Goal: Book appointment/travel/reservation

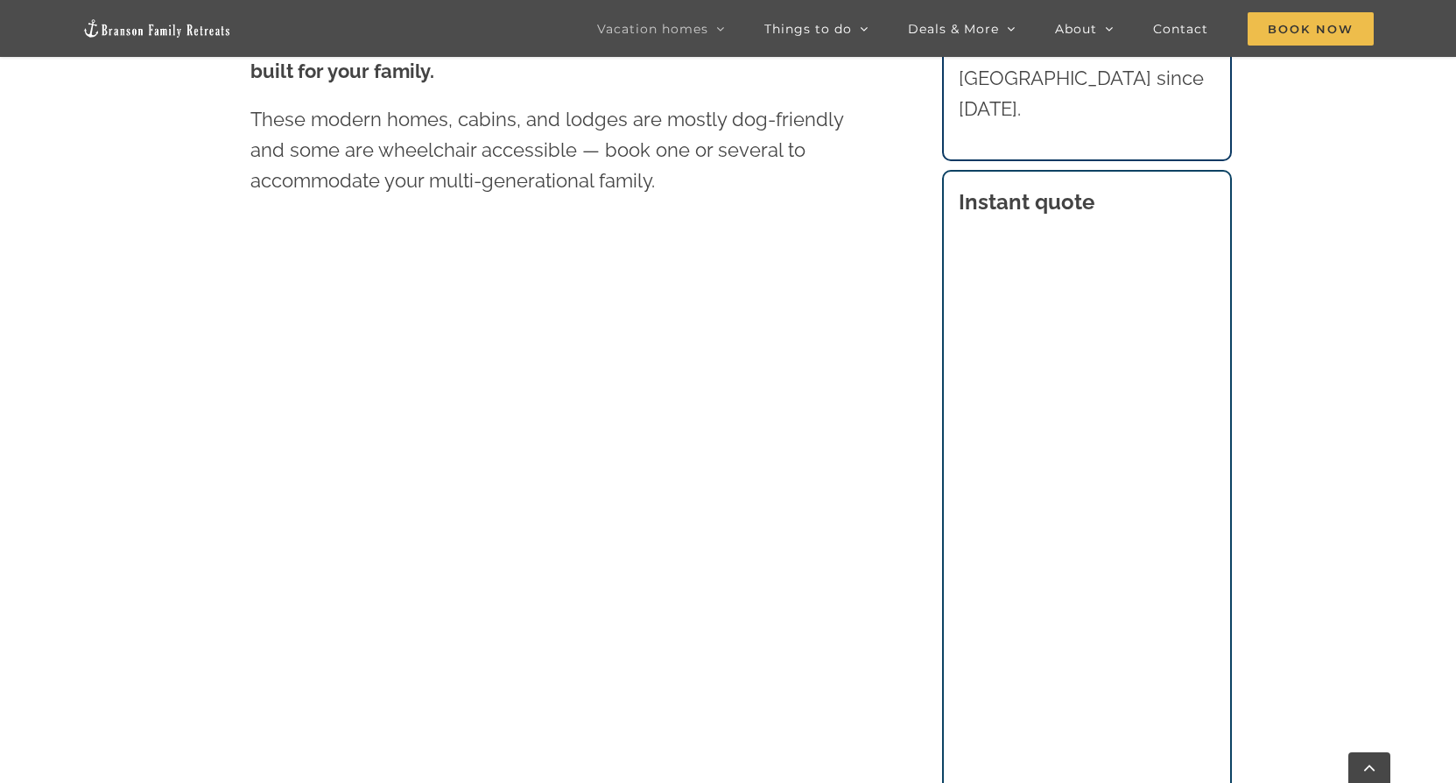
scroll to position [1138, 0]
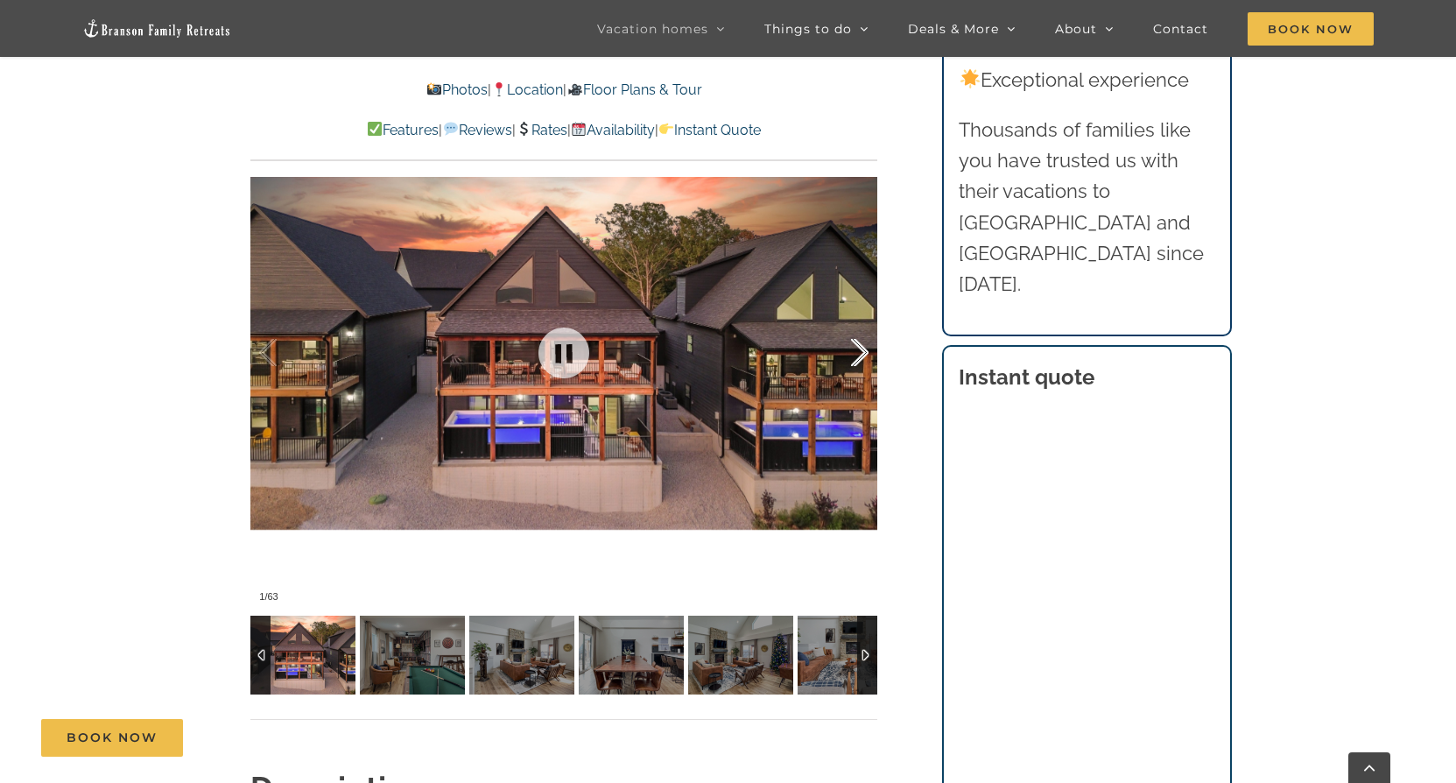
scroll to position [1051, 0]
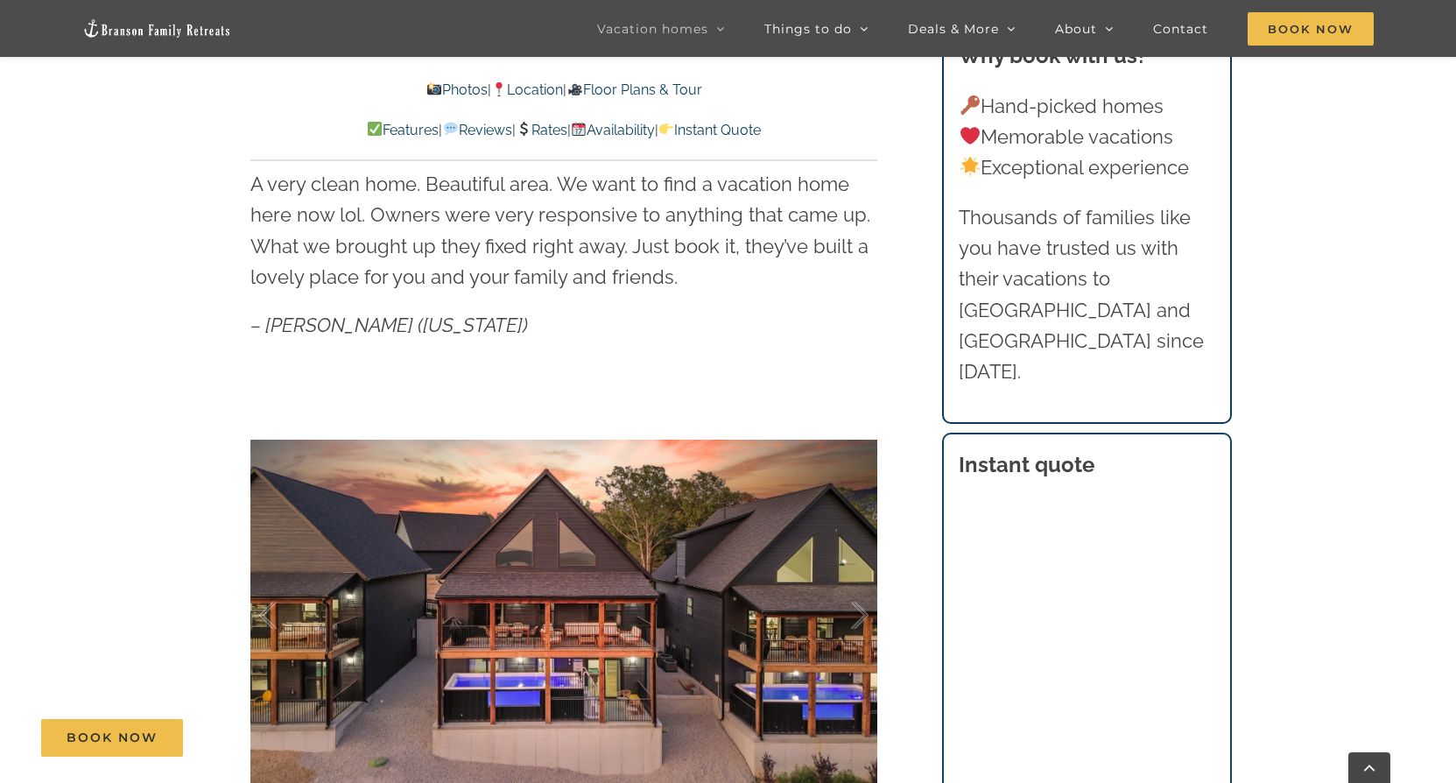
click at [586, 133] on img at bounding box center [579, 129] width 14 height 14
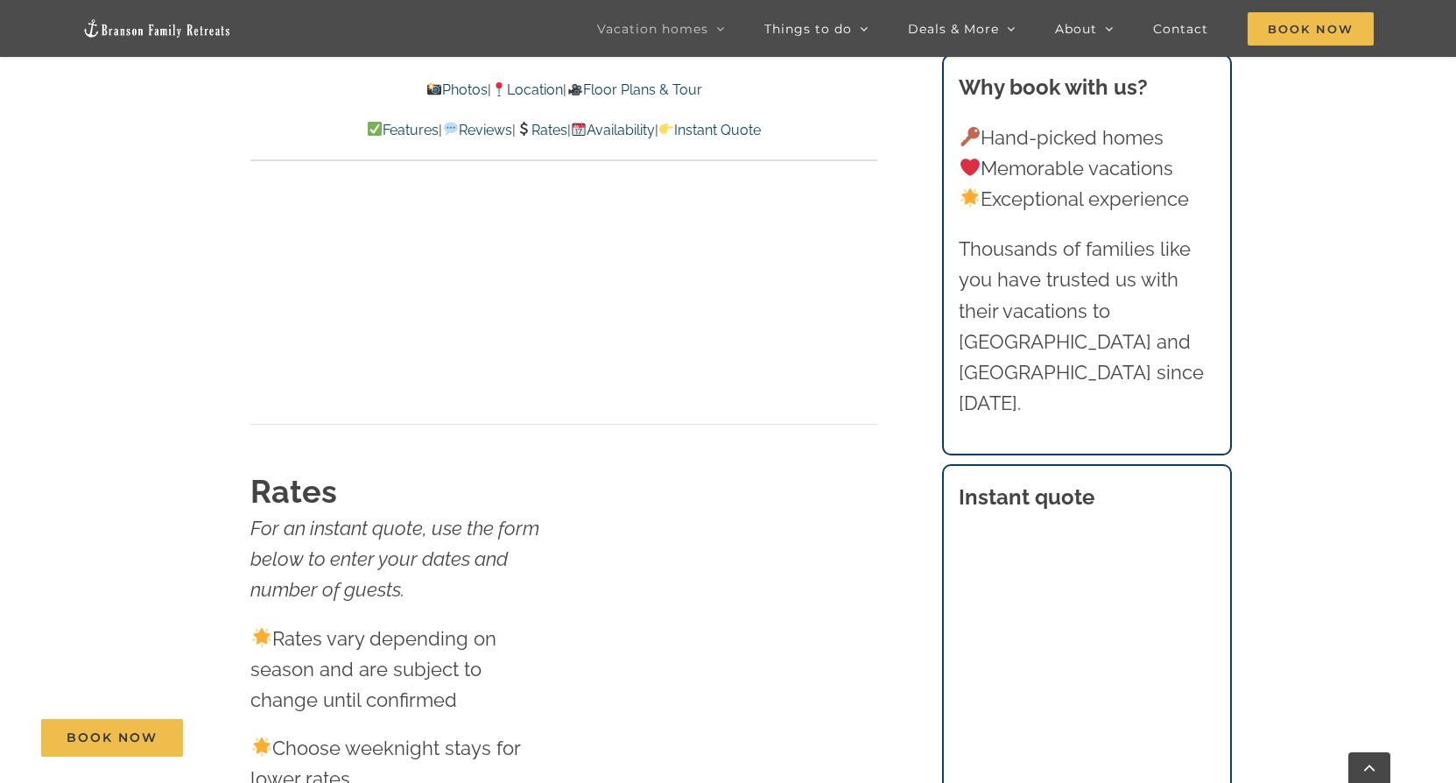
scroll to position [10466, 0]
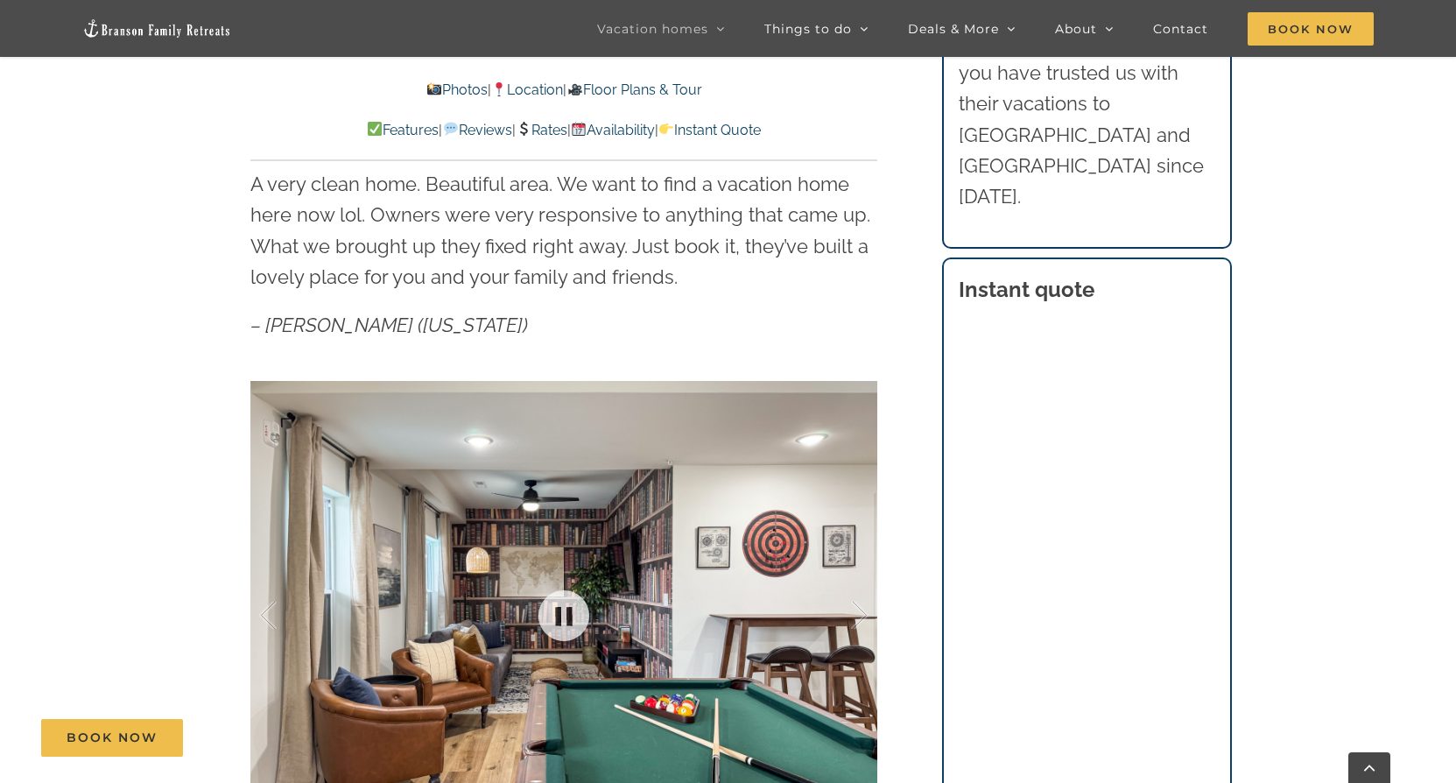
scroll to position [525, 0]
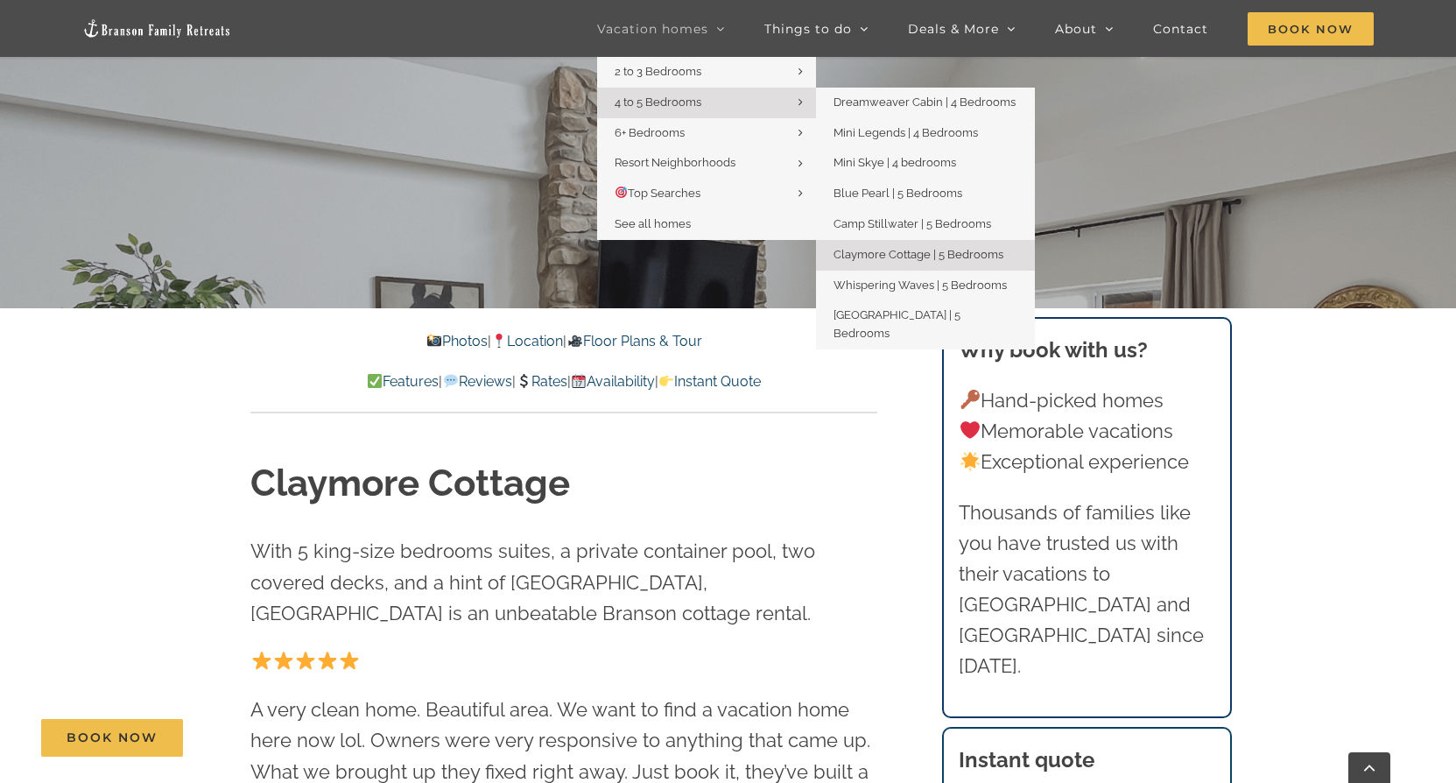
click at [671, 100] on span "4 to 5 Bedrooms" at bounding box center [658, 101] width 87 height 13
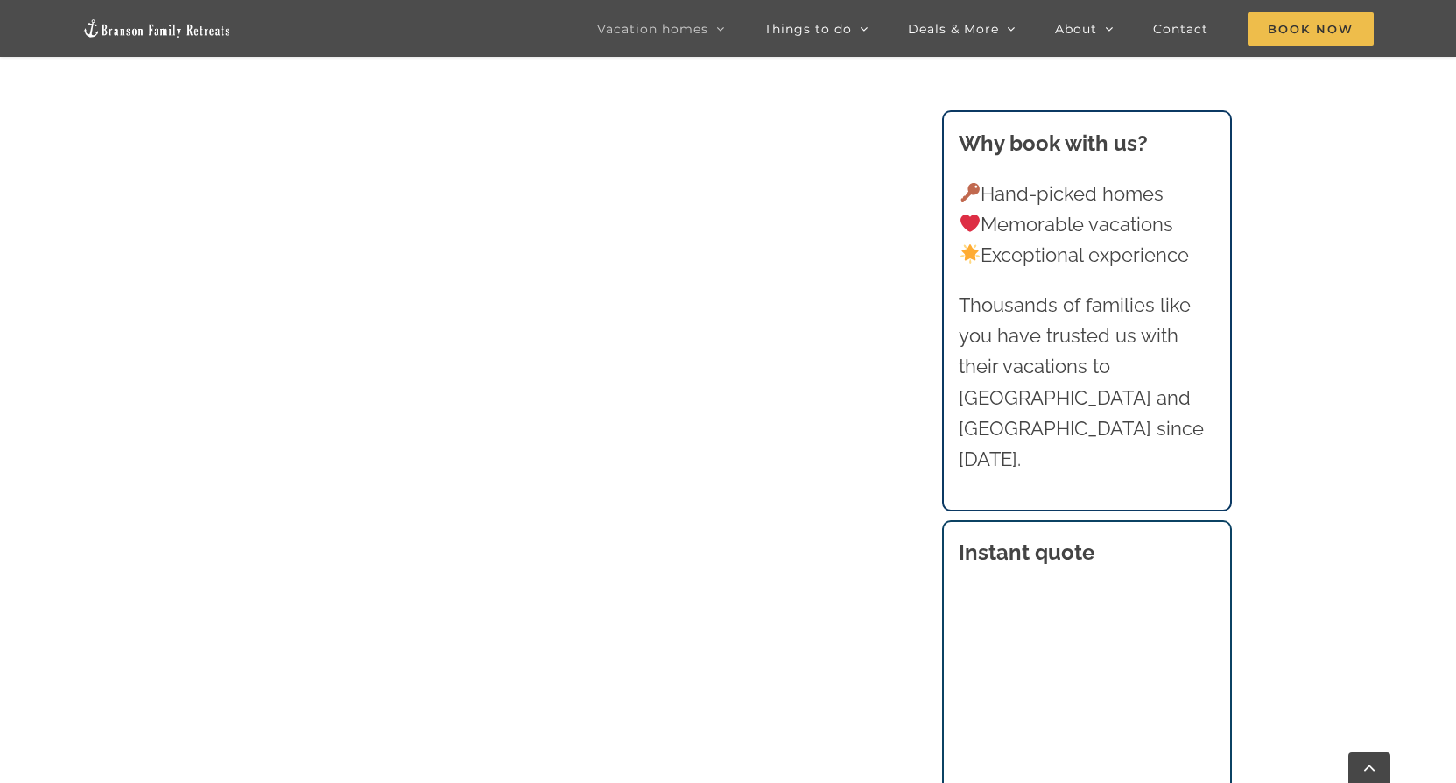
scroll to position [1089, 0]
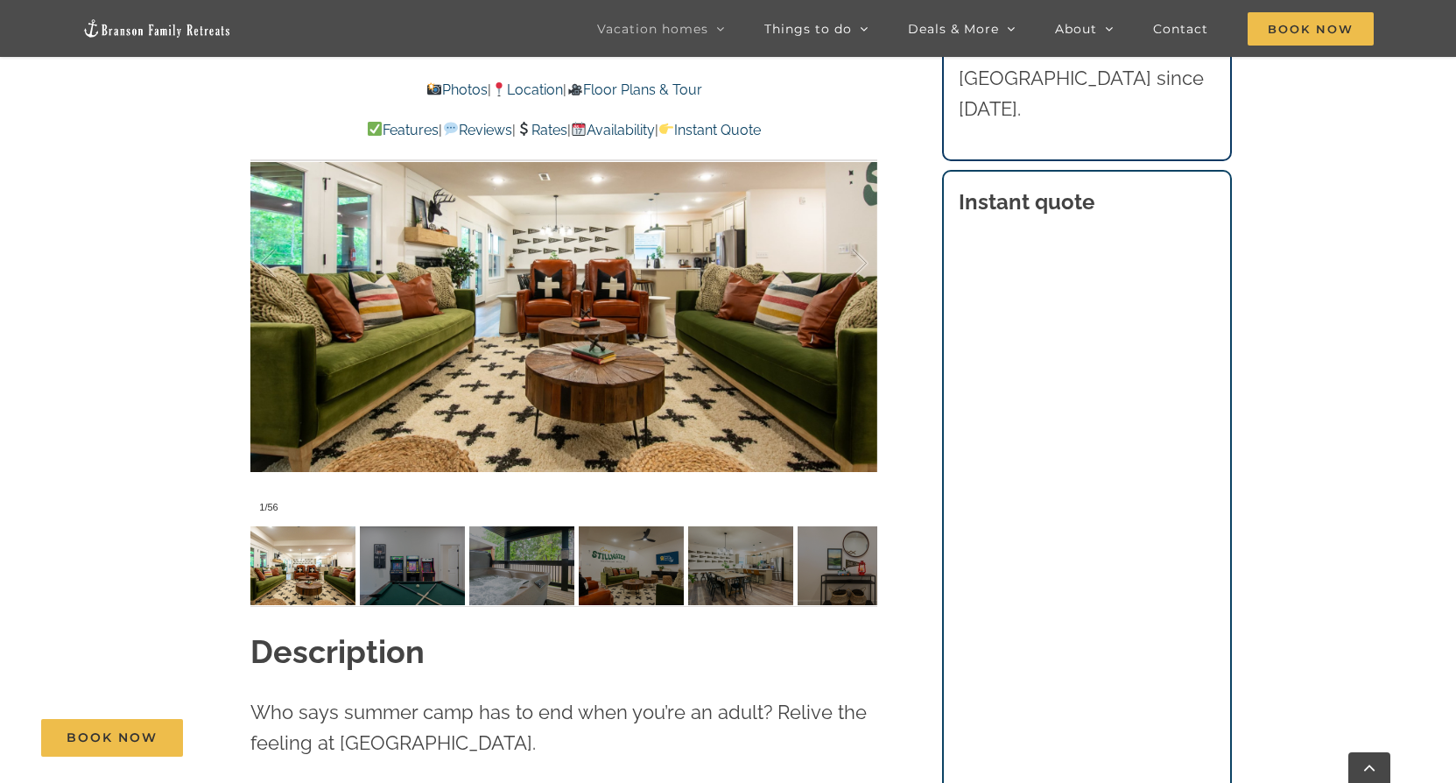
scroll to position [1926, 0]
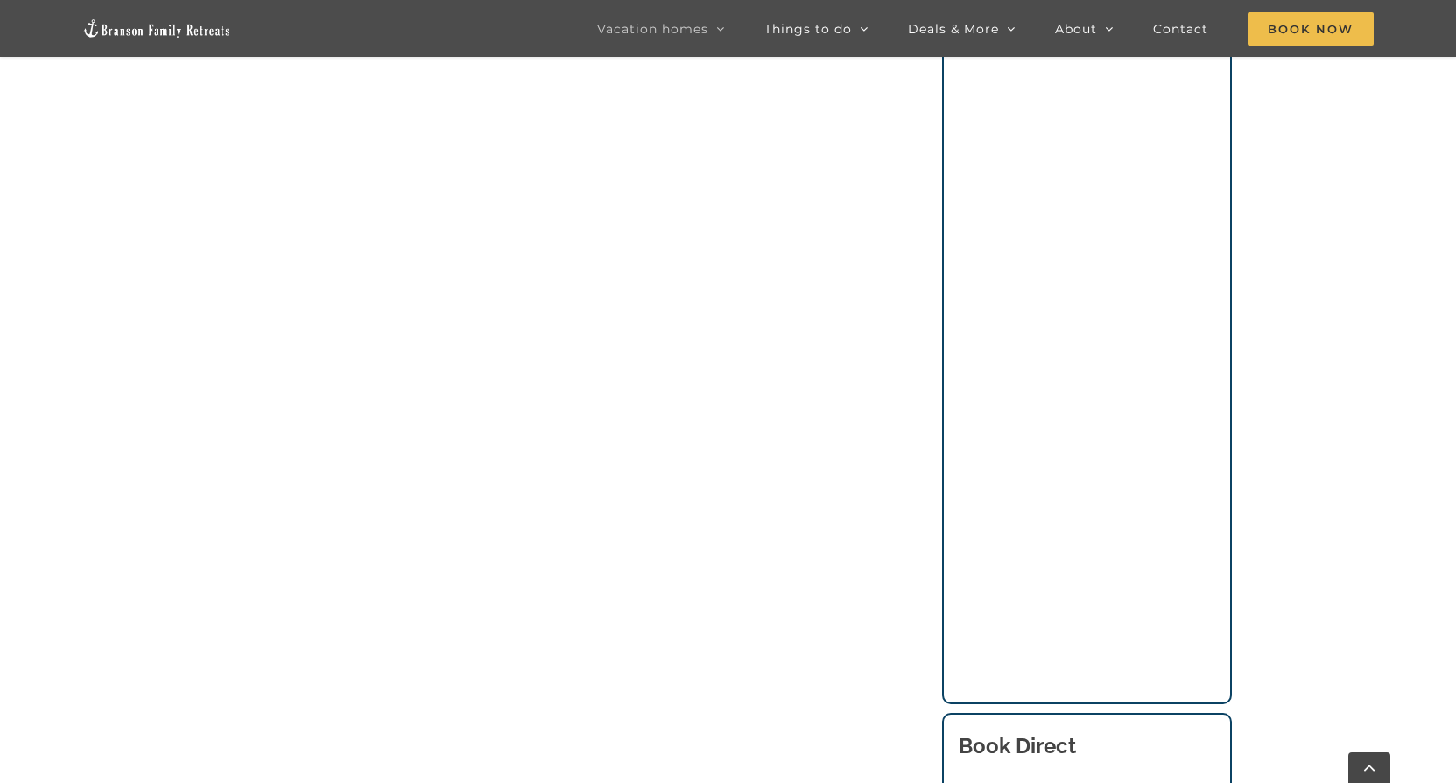
scroll to position [1763, 0]
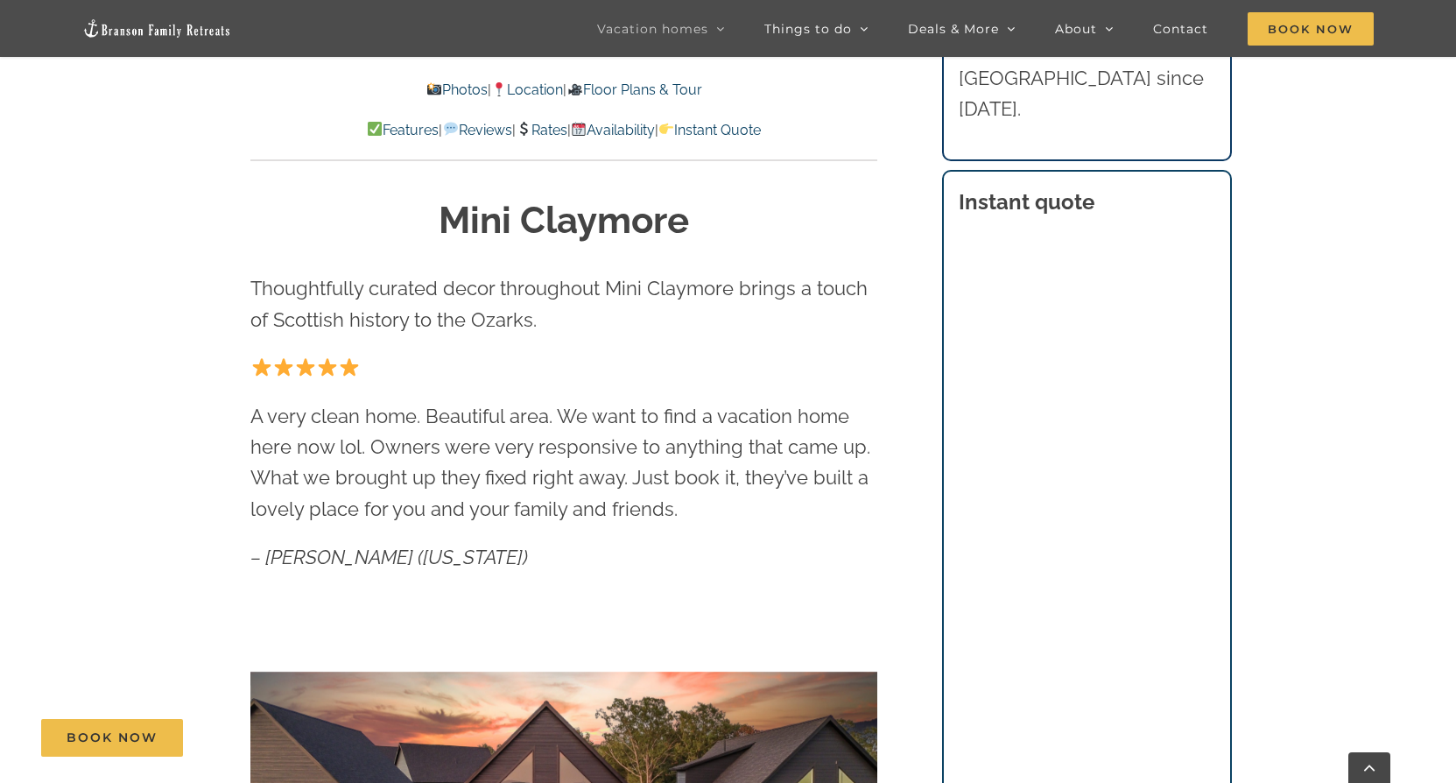
scroll to position [1138, 0]
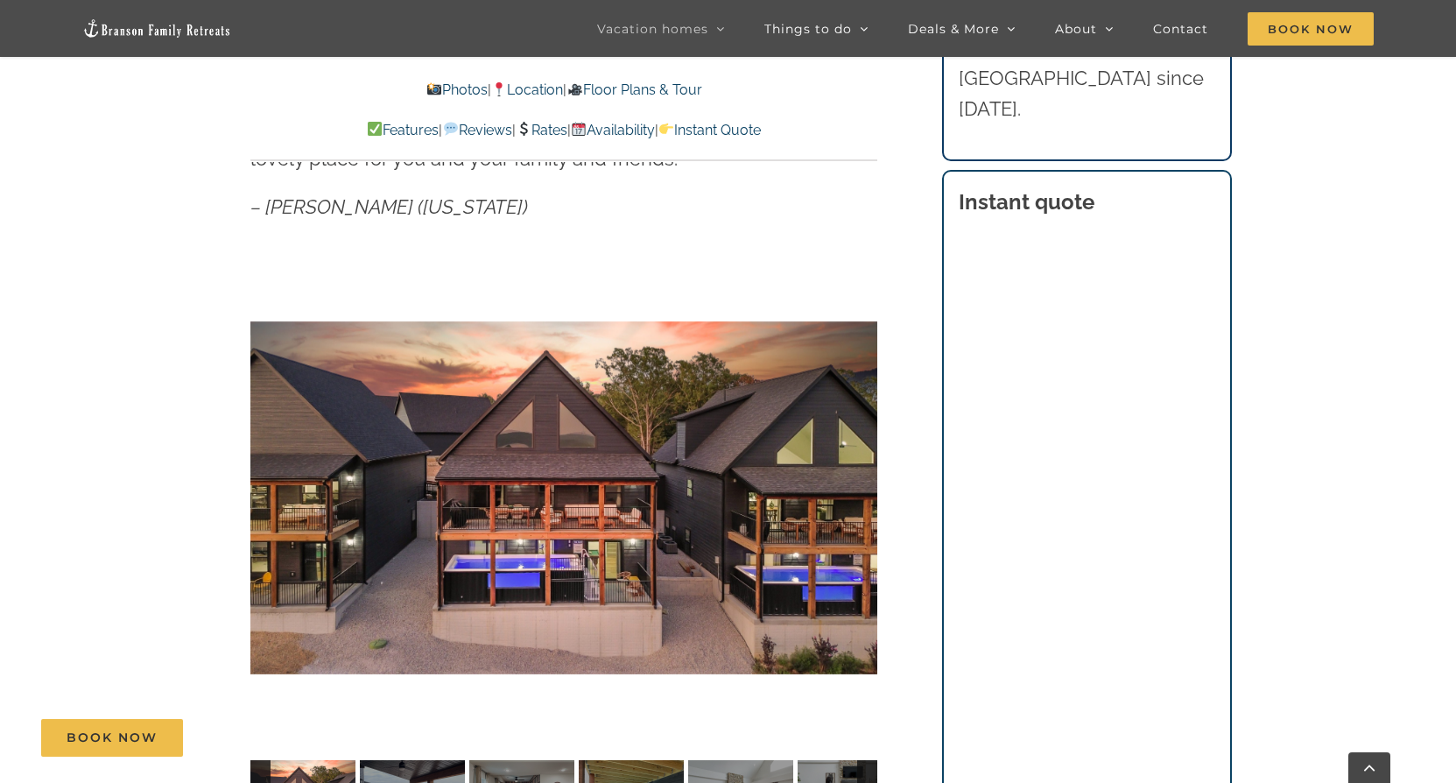
click at [630, 134] on link "Availability" at bounding box center [613, 130] width 84 height 17
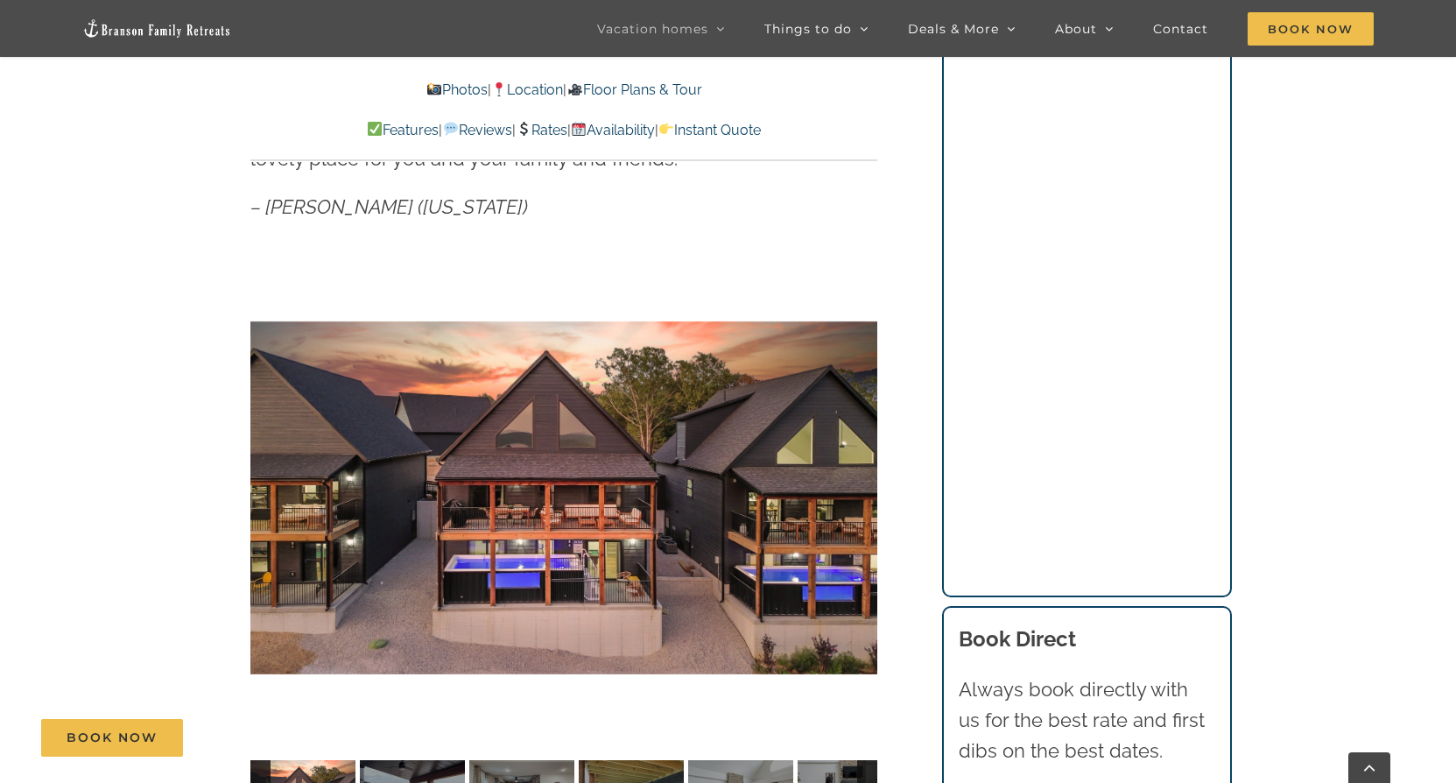
scroll to position [11751, 0]
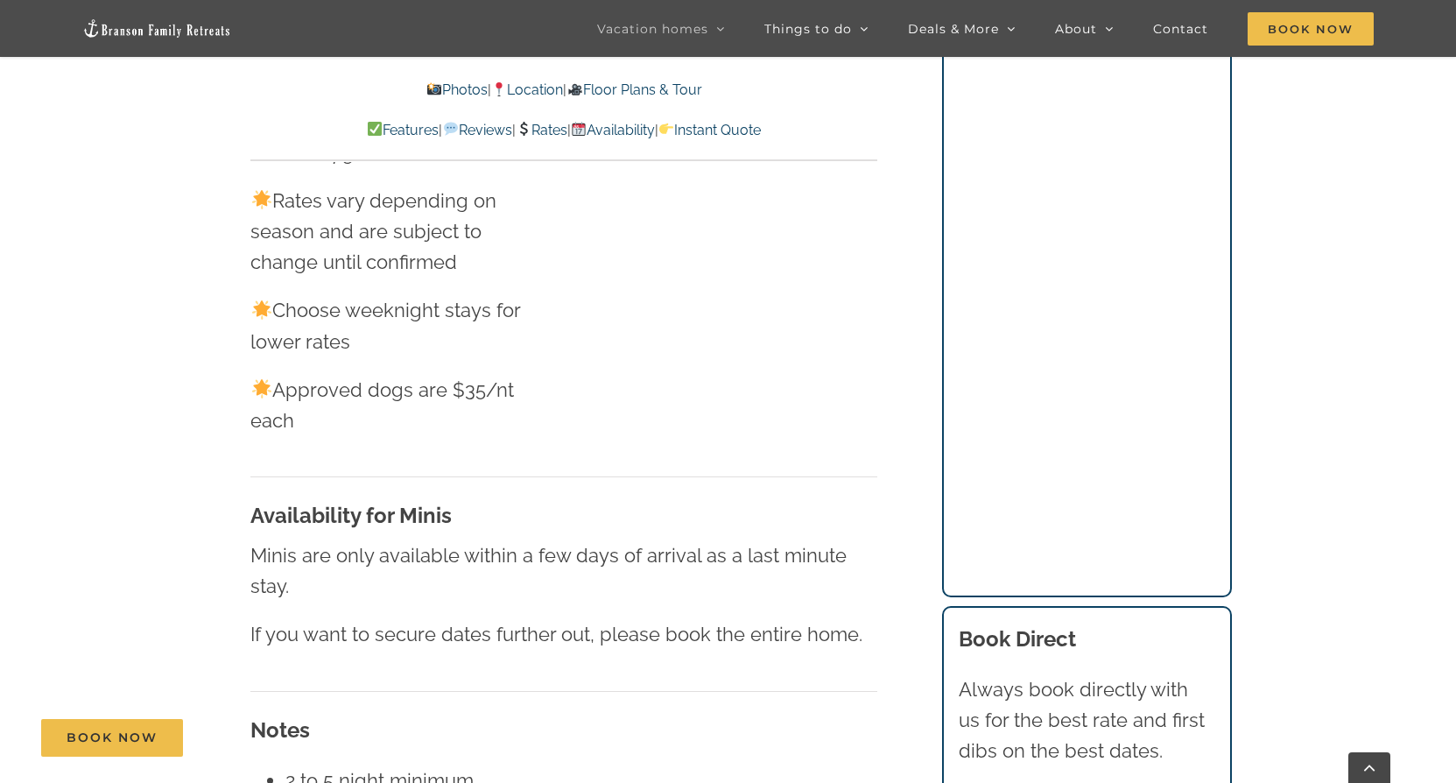
click at [534, 131] on link "Rates" at bounding box center [542, 130] width 52 height 17
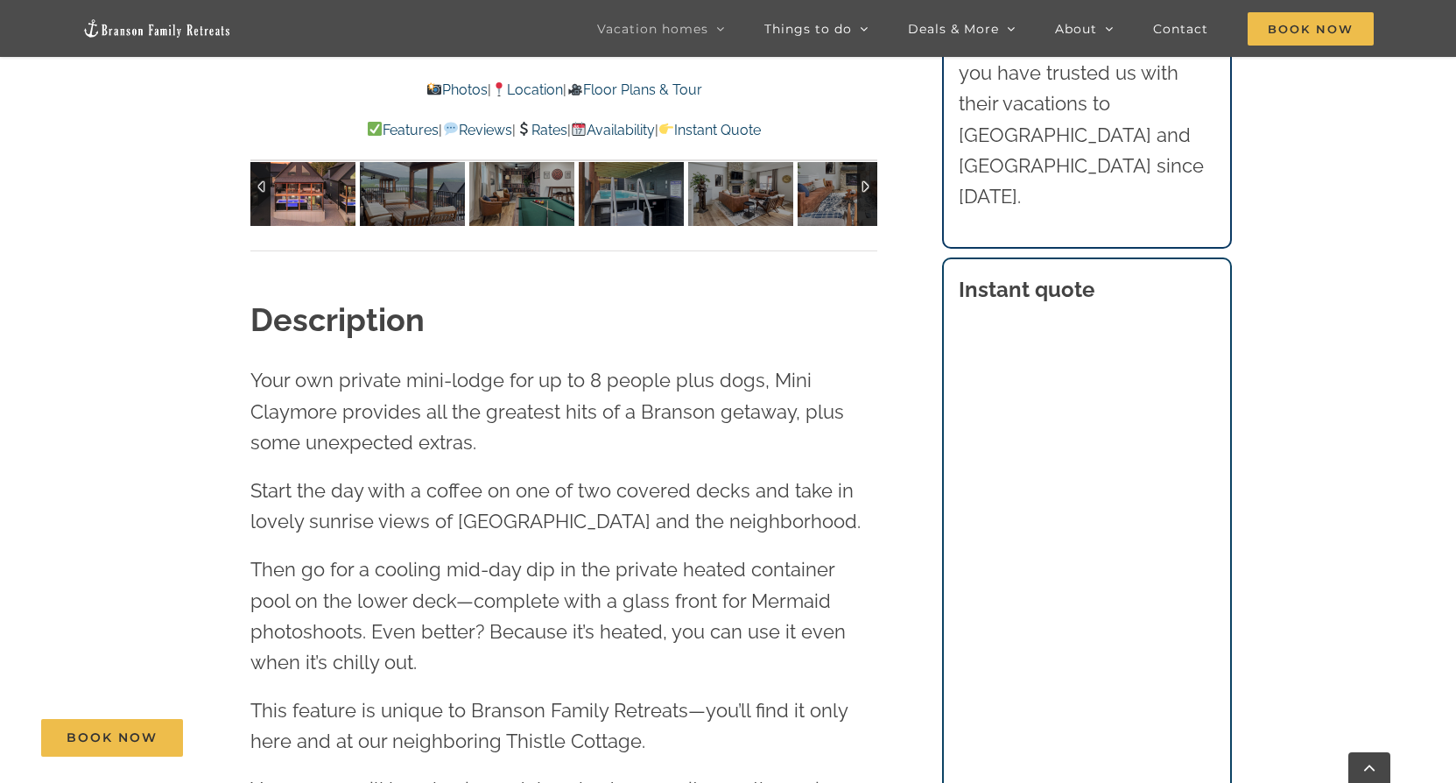
scroll to position [1138, 0]
